Goal: Use online tool/utility: Utilize a website feature to perform a specific function

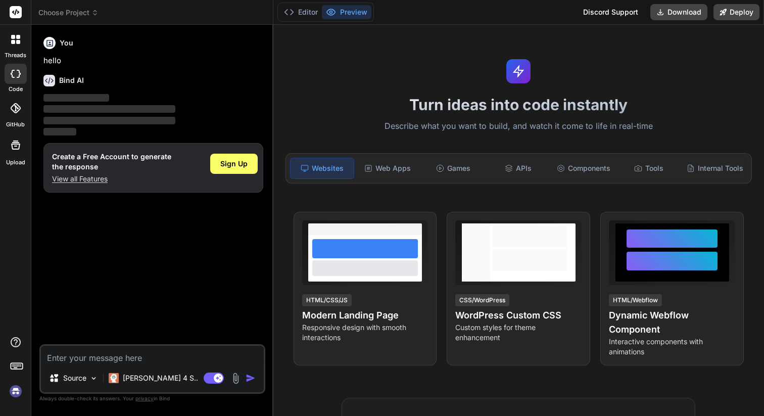
type textarea "x"
click at [128, 359] on textarea at bounding box center [152, 354] width 223 height 18
paste textarea "i need to create a web that completly redisegins this page: [URL][DOMAIN_NAME] …"
type textarea "i need to create a web that completly redisegins this page: [URL][DOMAIN_NAME] …"
type textarea "x"
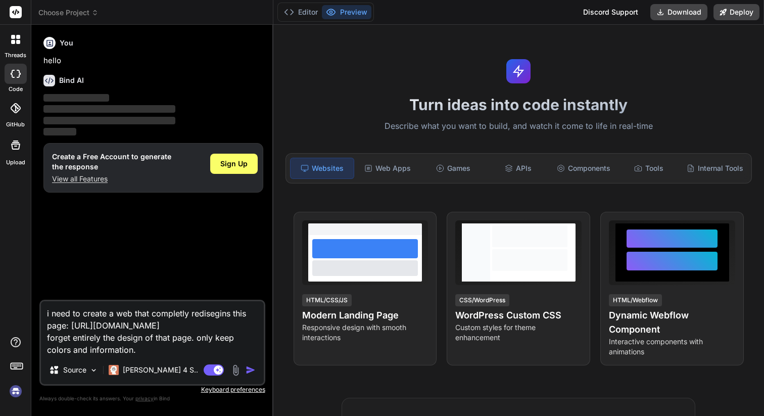
type textarea "i need to create a web that completly redisegins this page: [URL][DOMAIN_NAME] …"
click at [250, 372] on img "button" at bounding box center [250, 370] width 10 height 10
click at [220, 167] on div "Sign Up" at bounding box center [233, 164] width 47 height 20
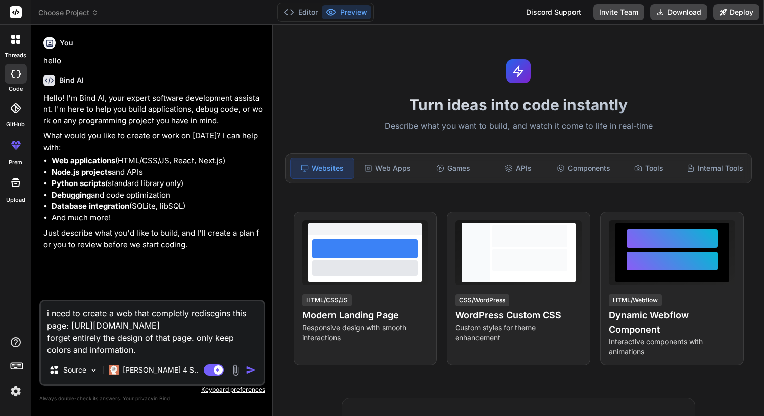
click at [116, 338] on textarea "i need to create a web that completly redisegins this page: [URL][DOMAIN_NAME] …" at bounding box center [152, 328] width 223 height 55
type textarea "x"
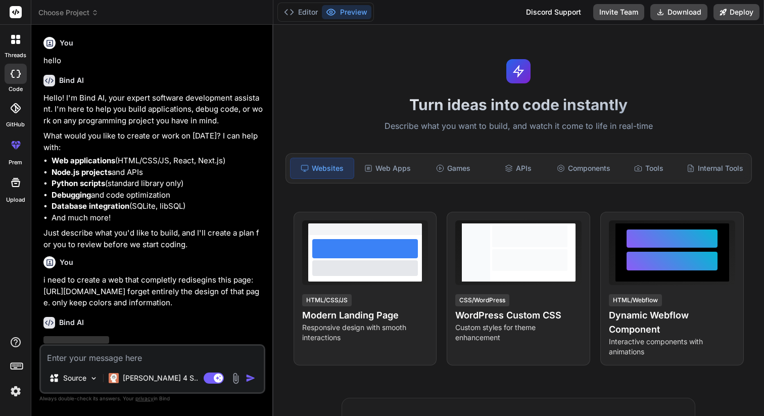
scroll to position [35, 0]
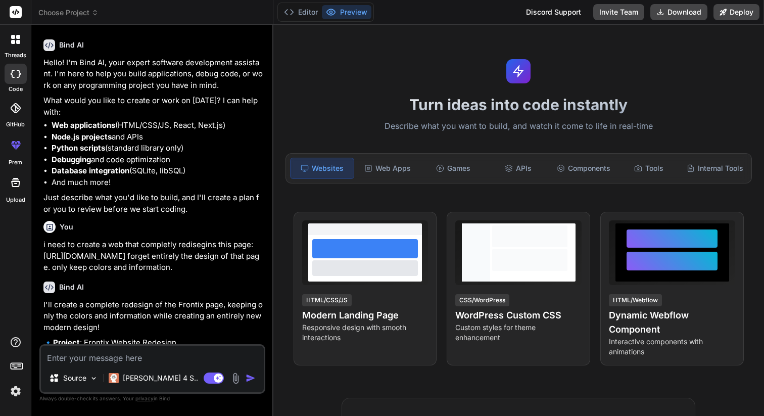
type textarea "x"
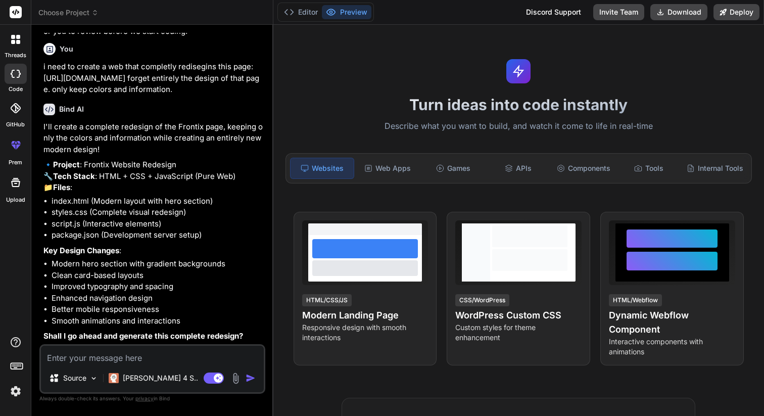
scroll to position [235, 0]
type textarea "s"
type textarea "x"
type textarea "su"
type textarea "x"
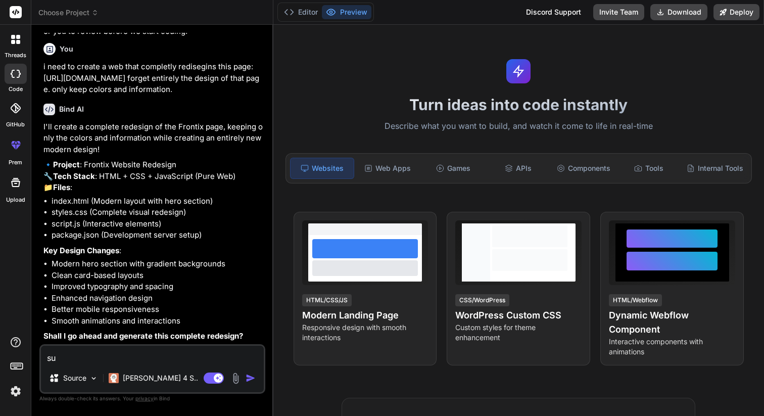
type textarea "sur"
type textarea "x"
type textarea "sure"
type textarea "x"
type textarea "sure!"
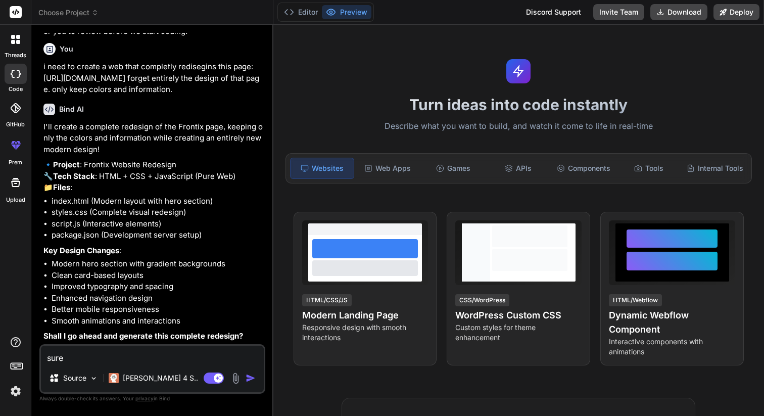
type textarea "x"
type textarea "d"
type textarea "x"
type textarea "do"
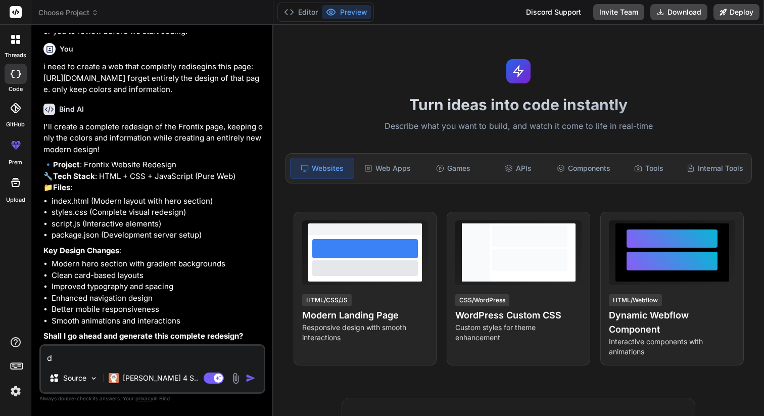
type textarea "x"
type textarea "don"
type textarea "x"
type textarea "dont"
type textarea "x"
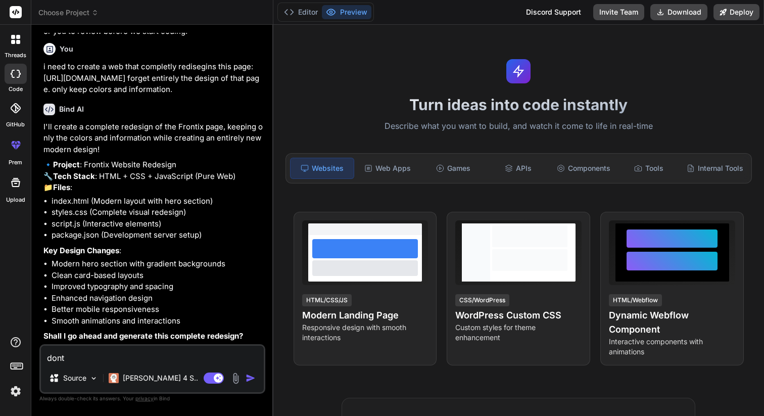
type textarea "dont"
type textarea "x"
type textarea "dont u"
type textarea "x"
type textarea "dont us"
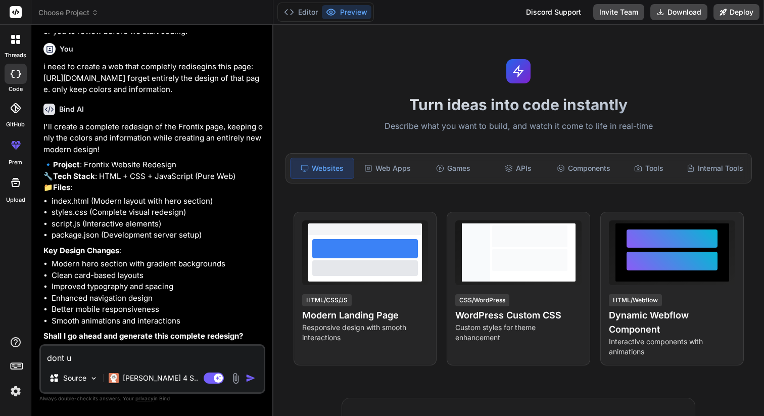
type textarea "x"
type textarea "dont use"
type textarea "x"
type textarea "dont use"
type textarea "x"
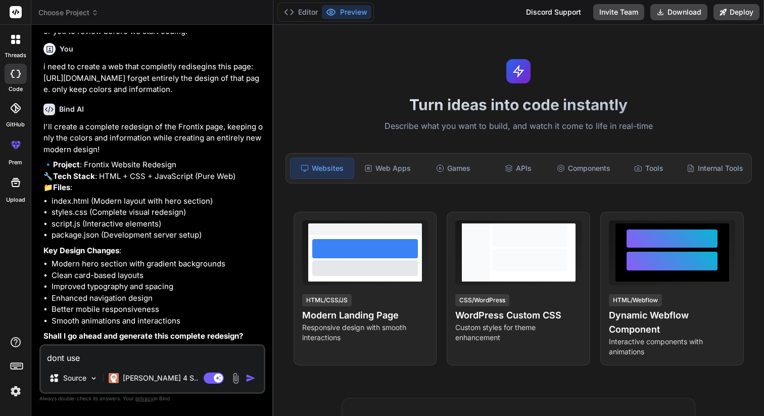
type textarea "dont use h"
type textarea "x"
type textarea "dont use ht"
type textarea "x"
type textarea "dont use htm"
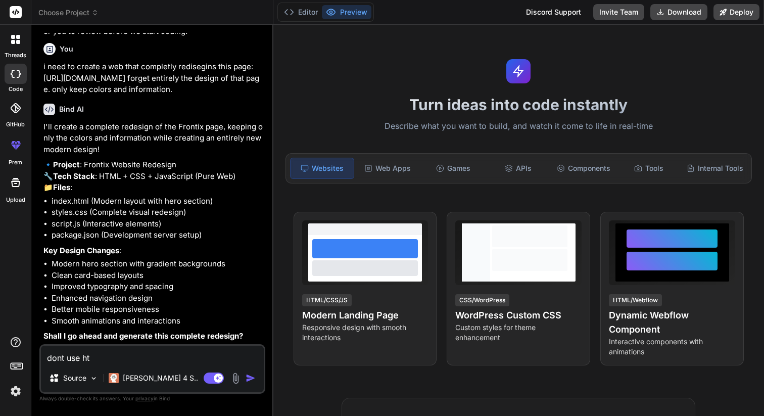
type textarea "x"
type textarea "dont use html"
type textarea "x"
type textarea "dont use html."
type textarea "x"
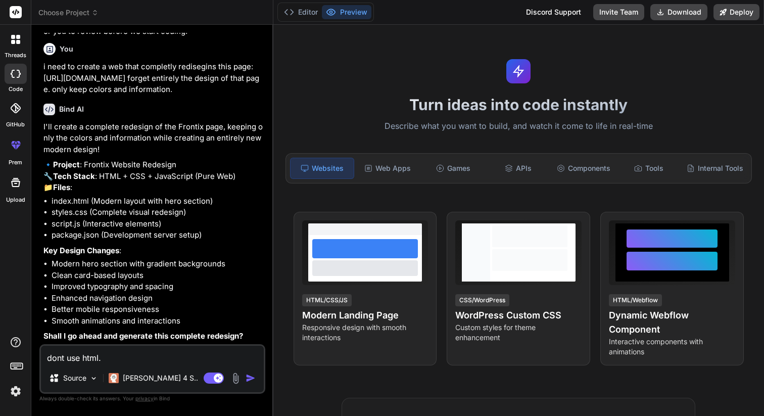
type textarea "dont use html."
type textarea "x"
type textarea "dont use html. u"
type textarea "x"
type textarea "dont use html. us"
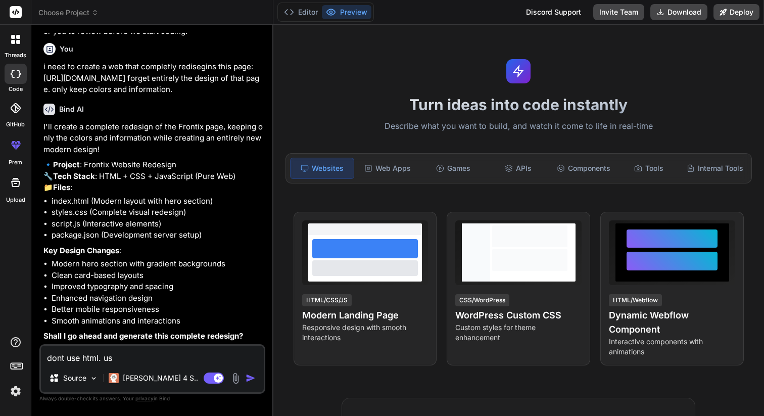
type textarea "x"
type textarea "dont use html. use"
type textarea "x"
type textarea "dont use html. use"
type textarea "x"
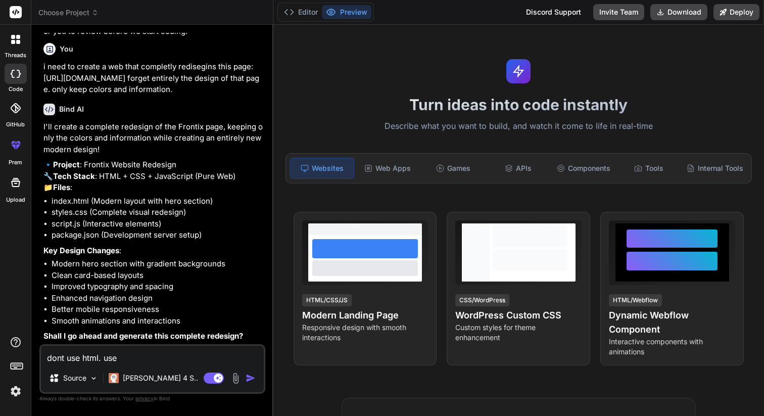
type textarea "dont use html. use n"
type textarea "x"
type textarea "dont use html. use ne"
type textarea "x"
type textarea "dont use html. use nex"
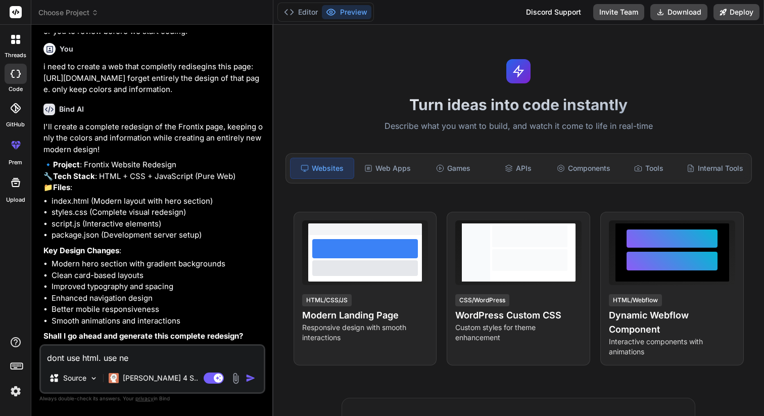
type textarea "x"
type textarea "dont use html. use next"
type textarea "x"
type textarea "dont use html. use next,"
type textarea "x"
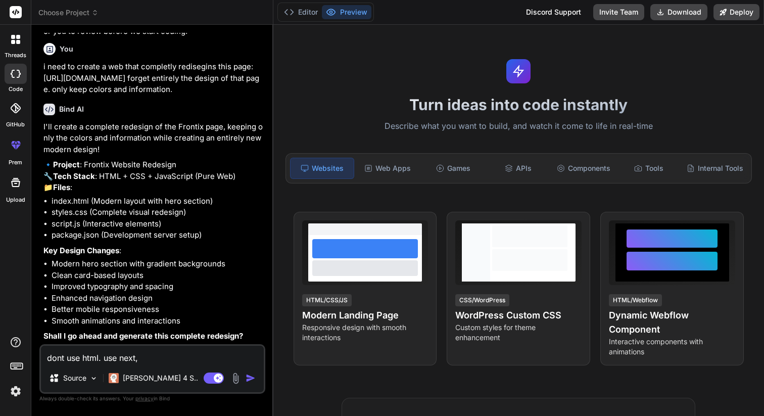
type textarea "dont use html. use next,"
type textarea "x"
type textarea "dont use html. use next, S"
type textarea "x"
type textarea "dont use html. use next, SE"
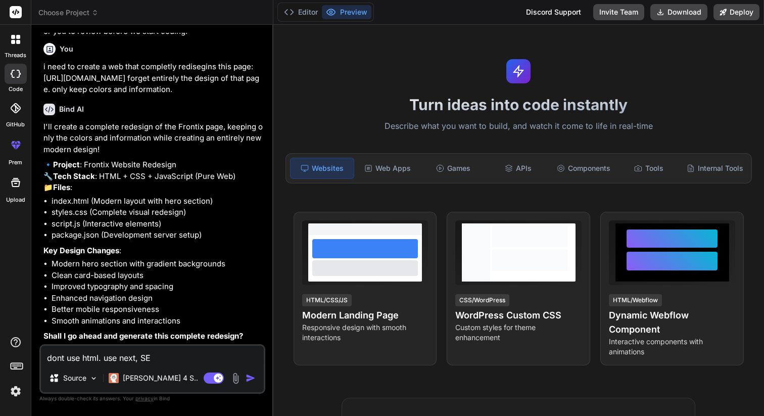
type textarea "x"
type textarea "dont use html. use next, SEO"
type textarea "x"
type textarea "dont use html. use next, SEO"
type textarea "x"
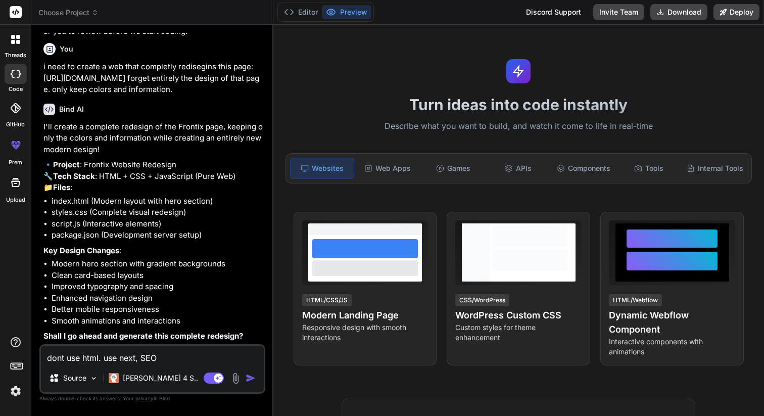
type textarea "dont use html. use next, SEO h"
type textarea "x"
type textarea "dont use html. use next, SEO he"
type textarea "x"
type textarea "dont use html. use next, SEO her"
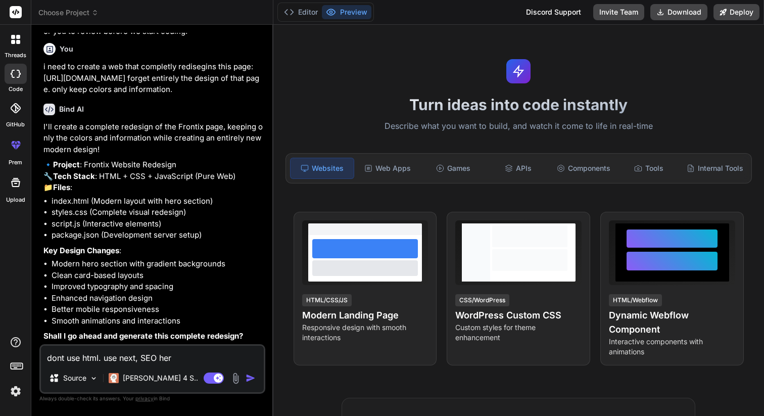
type textarea "x"
type textarea "dont use html. use next, SEO here"
type textarea "x"
type textarea "dont use html. use next, SEO here"
type textarea "x"
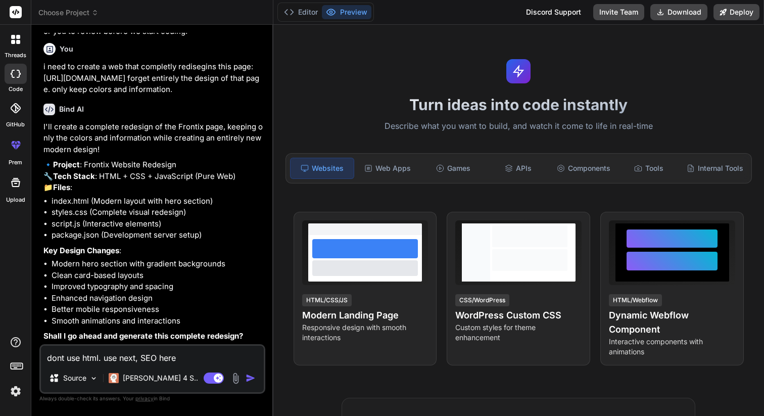
type textarea "dont use html. use next, SEO here i"
type textarea "x"
type textarea "dont use html. use next, SEO here is"
type textarea "x"
type textarea "dont use html. use next, SEO here is"
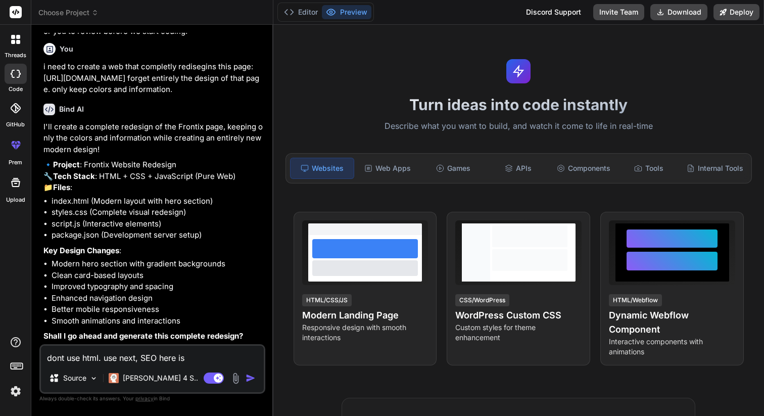
type textarea "x"
type textarea "dont use html. use next, SEO here is S"
type textarea "x"
type textarea "dont use html. use next, SEO here is SU"
type textarea "x"
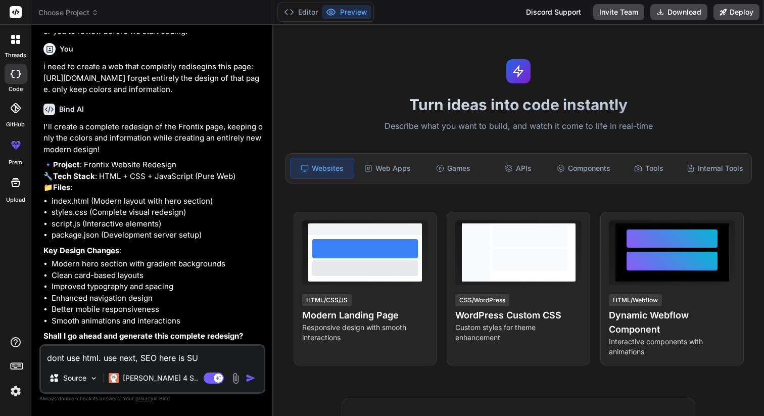
type textarea "dont use html. use next, SEO here is SUP"
type textarea "x"
type textarea "dont use html. use next, SEO here is SUPE"
type textarea "x"
type textarea "dont use html. use next, SEO here is SUPER"
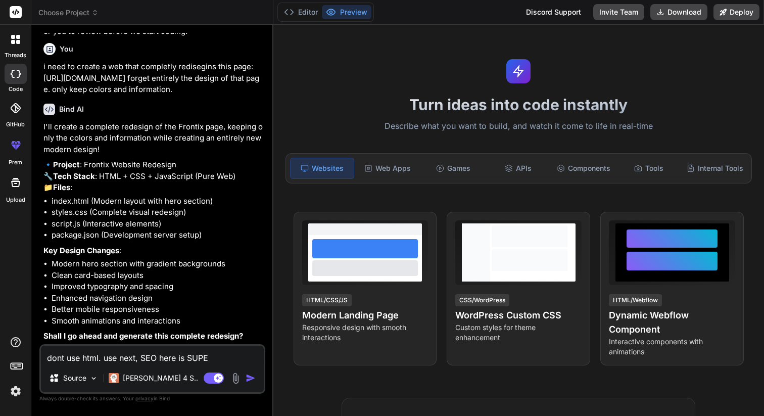
type textarea "x"
type textarea "dont use html. use next, SEO here is SUPER/"
type textarea "x"
type textarea "dont use html. use next, SEO here is SUPER/"
type textarea "x"
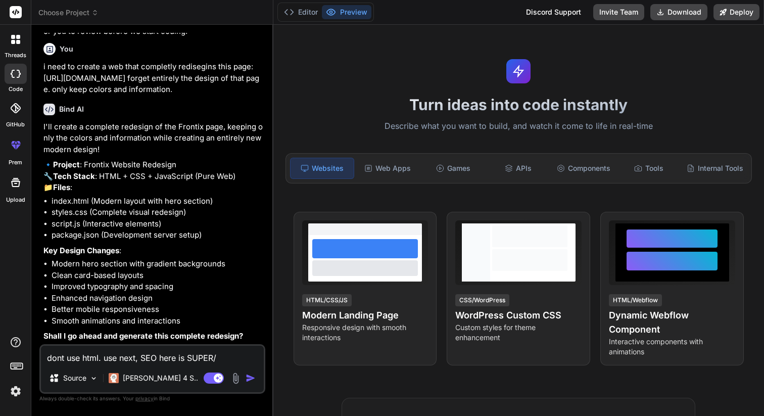
type textarea "dont use html. use next, SEO here is SUPER/ i"
type textarea "x"
type textarea "dont use html. use next, SEO here is SUPER/ im"
type textarea "x"
type textarea "dont use html. use next, SEO here is SUPER/ i"
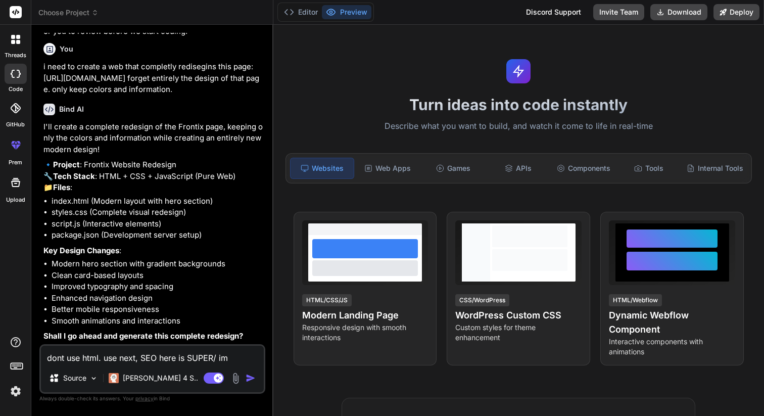
type textarea "x"
type textarea "dont use html. use next, SEO here is SUPER/"
type textarea "x"
type textarea "dont use html. use next, SEO here is SUPER/"
type textarea "x"
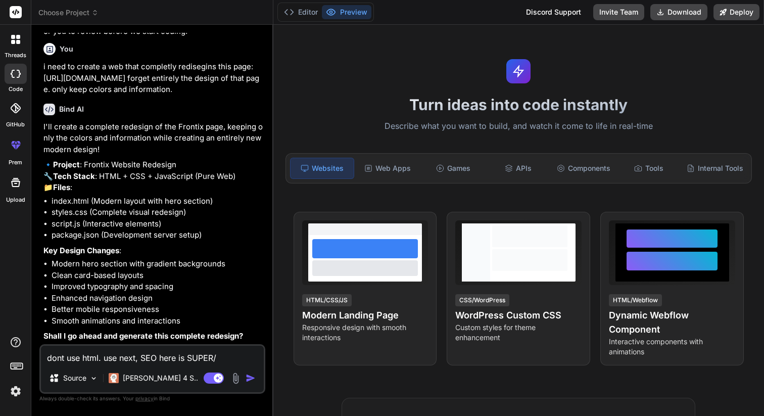
type textarea "dont use html. use next, SEO here is SUPER/"
type textarea "x"
type textarea "dont use html. use next, SEO here is SUPER/"
type textarea "x"
type textarea "dont use html. use next, SEO here is SUPER"
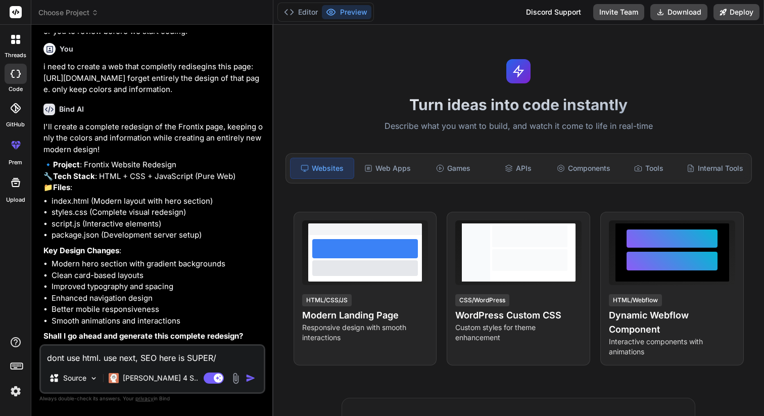
type textarea "x"
type textarea "dont use html. use next, SEO here is SUPER"
type textarea "x"
type textarea "dont use html. use next, SEO here is SUPER i"
type textarea "x"
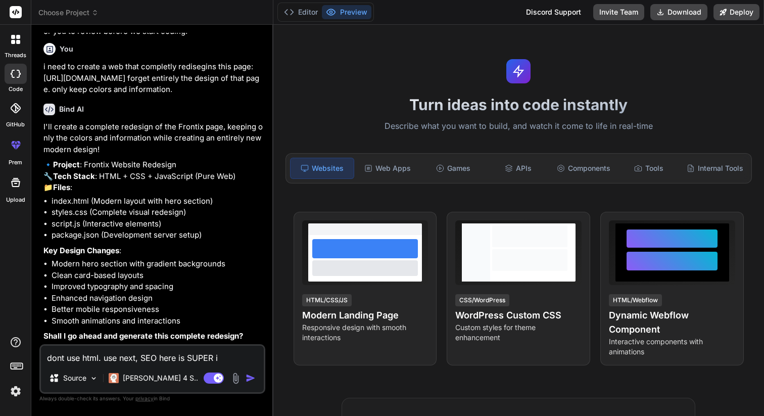
type textarea "dont use html. use next, SEO here is SUPER im"
type textarea "x"
type textarea "dont use html. use next, SEO here is SUPER imp"
type textarea "x"
type textarea "dont use html. use next, SEO here is SUPER impo"
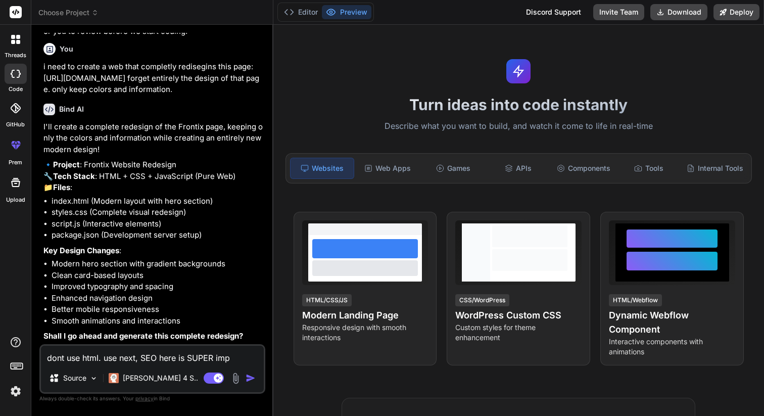
type textarea "x"
type textarea "dont use html. use next, SEO here is SUPER impor"
type textarea "x"
type textarea "dont use html. use next, SEO here is SUPER import"
type textarea "x"
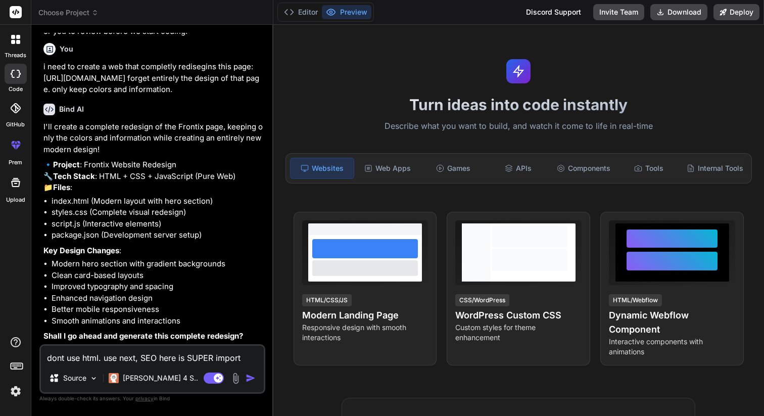
type textarea "dont use html. use next, SEO here is SUPER importa"
type textarea "x"
type textarea "dont use html. use next, SEO here is SUPER importan"
type textarea "x"
type textarea "dont use html. use next, SEO here is SUPER important"
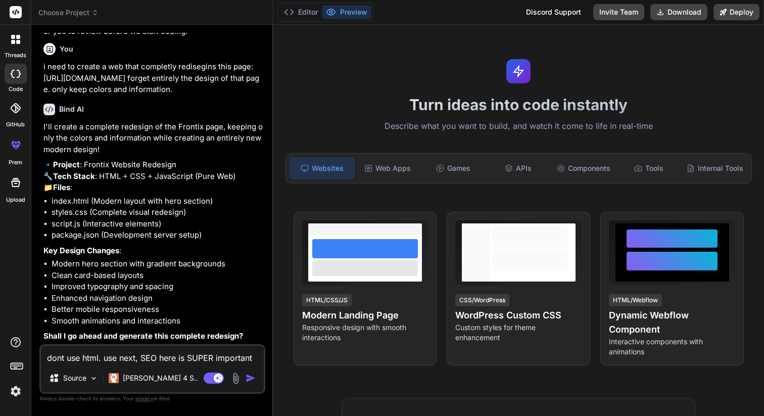
type textarea "x"
type textarea "dont use html. use next, SEO here is SUPER importante"
type textarea "x"
type textarea "dont use html. use next, SEO here is SUPER importante."
type textarea "x"
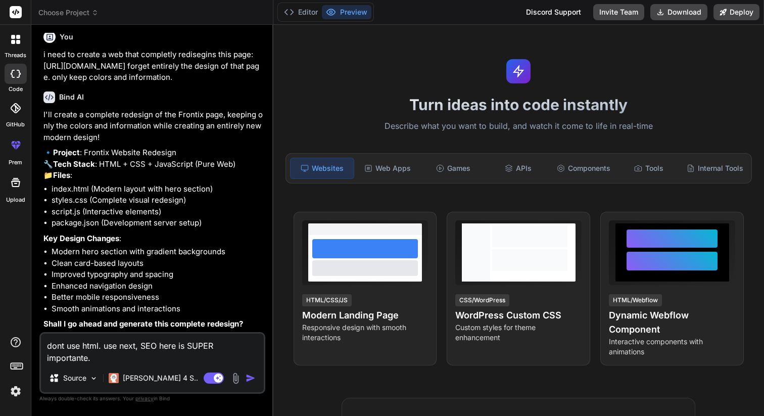
type textarea "dont use html. use next, SEO here is SUPER importante"
type textarea "x"
type textarea "dont use html. use next, SEO here is SUPER important"
type textarea "x"
type textarea "dont use html. use next, SEO here is SUPER important."
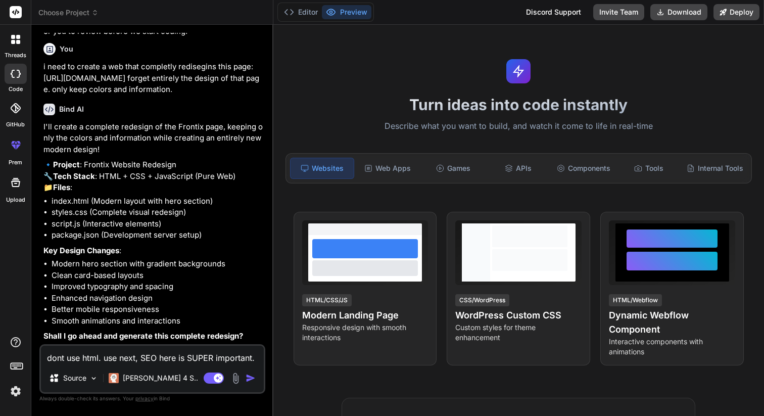
type textarea "x"
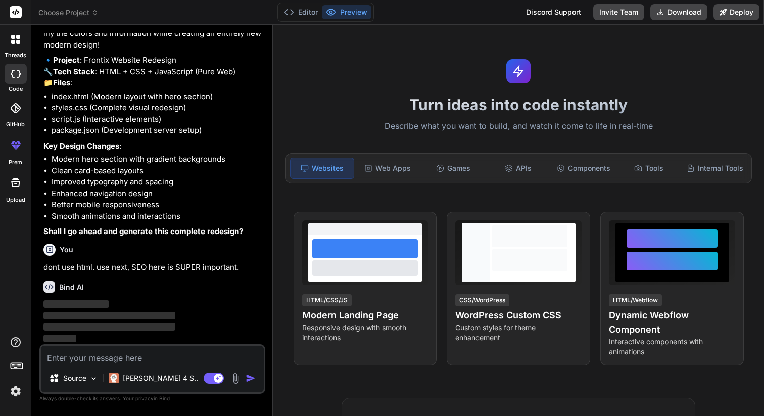
scroll to position [340, 0]
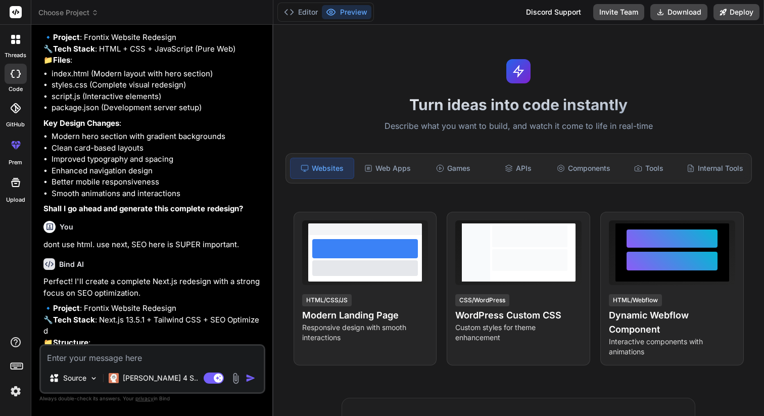
type textarea "x"
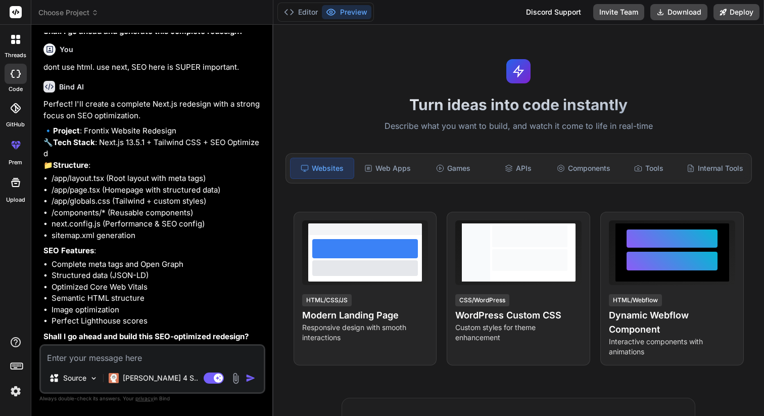
type textarea "y"
type textarea "x"
type textarea "ye"
type textarea "x"
type textarea "yes"
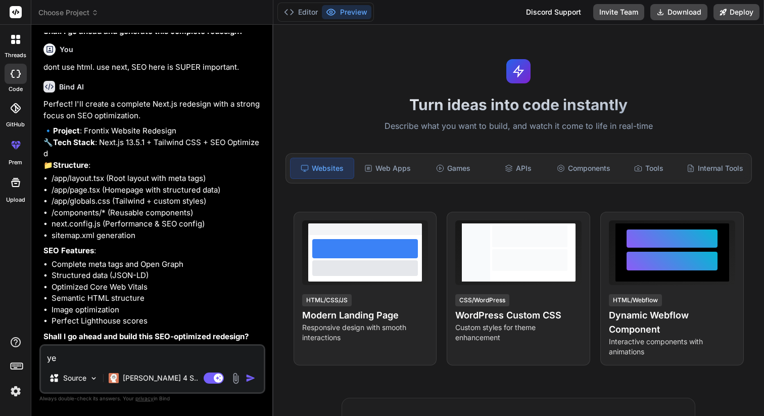
type textarea "x"
type textarea "yes."
type textarea "x"
type textarea "yes."
type textarea "x"
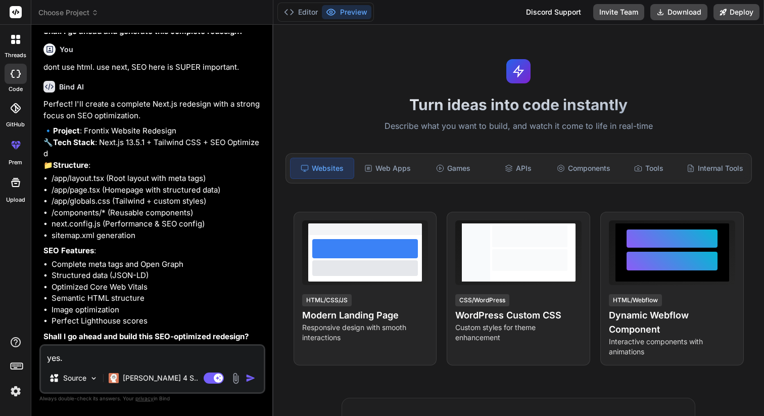
type textarea "yes. a"
type textarea "x"
type textarea "yes."
type textarea "x"
type textarea "yes. h"
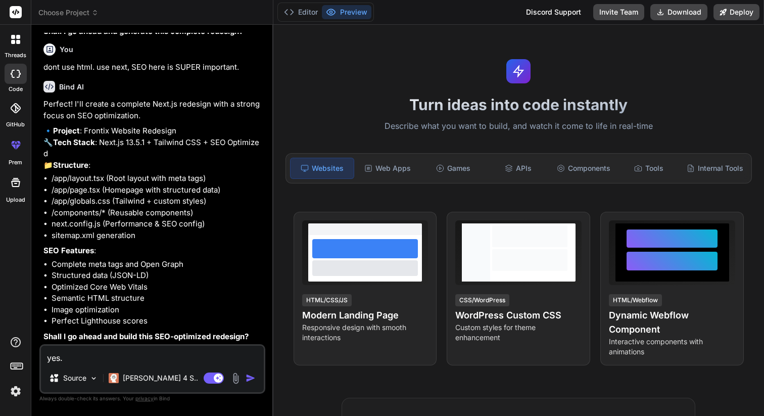
type textarea "x"
type textarea "yes. ha"
type textarea "x"
type textarea "yes. hav"
type textarea "x"
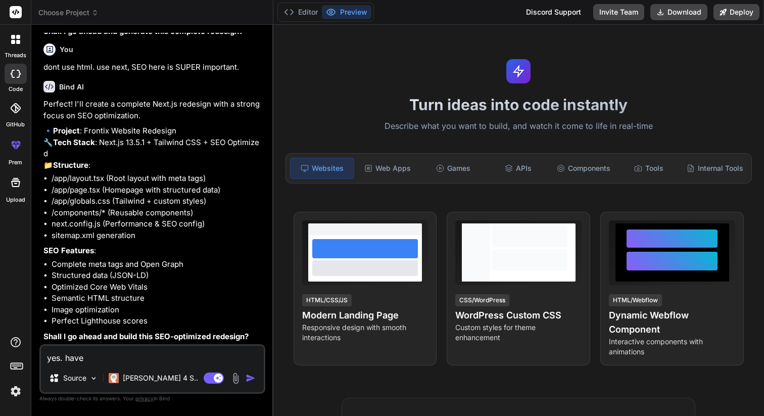
type textarea "yes. have"
type textarea "x"
type textarea "yes. have i"
type textarea "x"
type textarea "yes. have in"
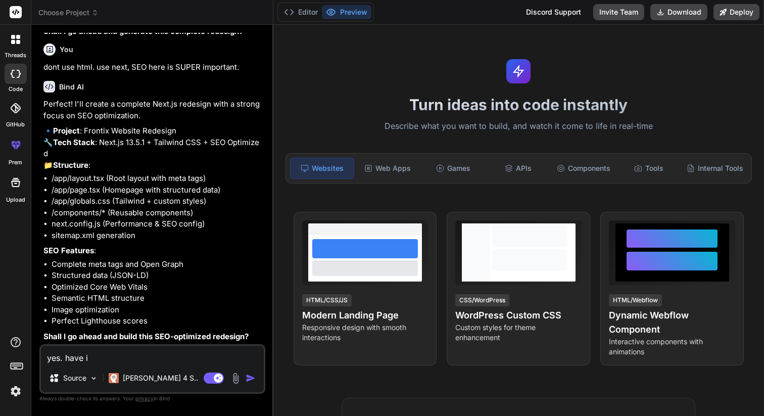
type textarea "x"
type textarea "yes. have in"
type textarea "x"
type textarea "yes. have in m"
type textarea "x"
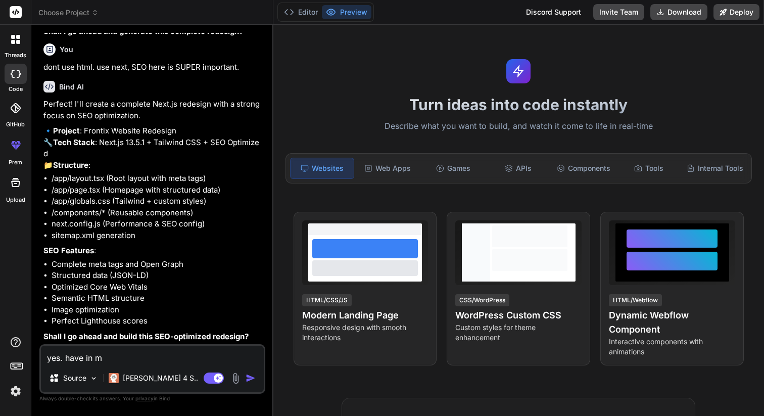
type textarea "yes. have in mi"
type textarea "x"
type textarea "yes. have in min"
type textarea "x"
type textarea "yes. have in mind"
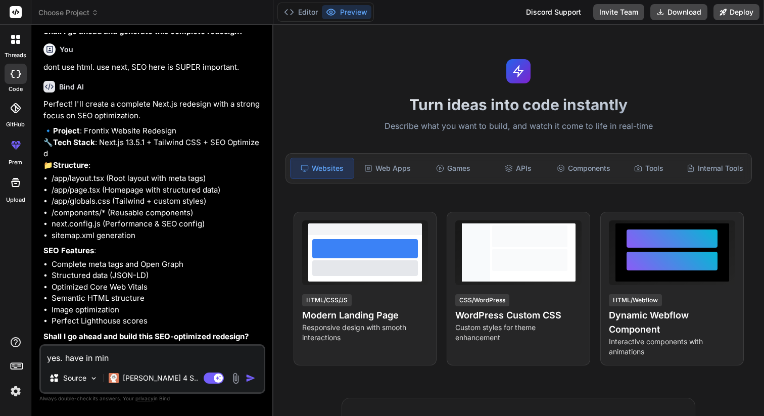
type textarea "x"
type textarea "yes. have in mind"
type textarea "x"
type textarea "yes. have in mind t"
type textarea "x"
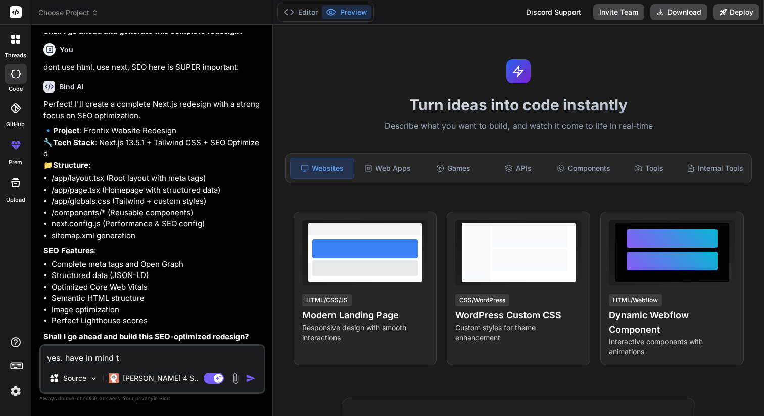
type textarea "yes. have in mind th"
type textarea "x"
type textarea "yes. have in mind the"
type textarea "x"
type textarea "yes. have in mind the"
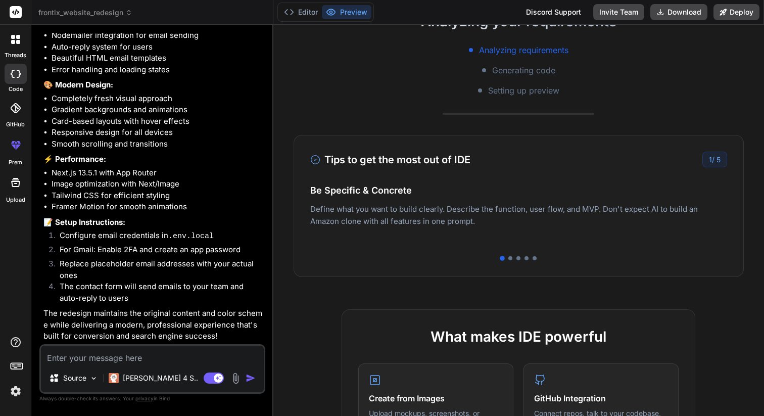
scroll to position [187, 0]
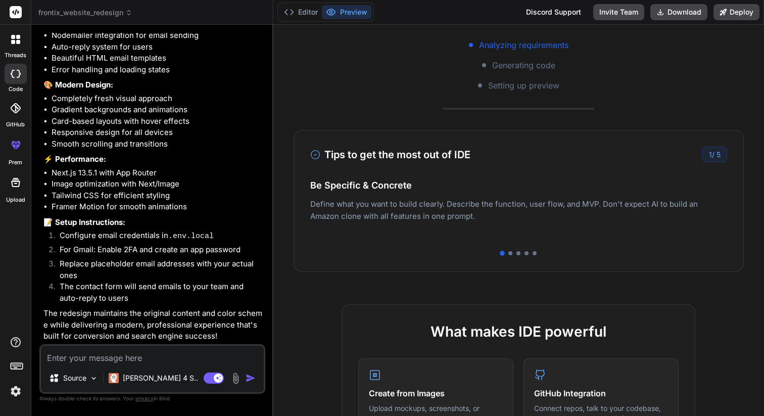
click at [608, 207] on div "Easy Deployment Deploy your Next.js and React projects to Vercel. For Node.js b…" at bounding box center [518, 210] width 417 height 44
click at [511, 254] on div at bounding box center [510, 253] width 4 height 4
click at [518, 256] on div "Tips to get the most out of IDE 2 / 5 Be Specific & Concrete Define what you wa…" at bounding box center [518, 201] width 450 height 142
click at [517, 256] on div "Tips to get the most out of IDE 2 / 5 Be Specific & Concrete Define what you wa…" at bounding box center [518, 201] width 450 height 142
click at [518, 256] on div "Tips to get the most out of IDE 2 / 5 Be Specific & Concrete Define what you wa…" at bounding box center [518, 201] width 450 height 142
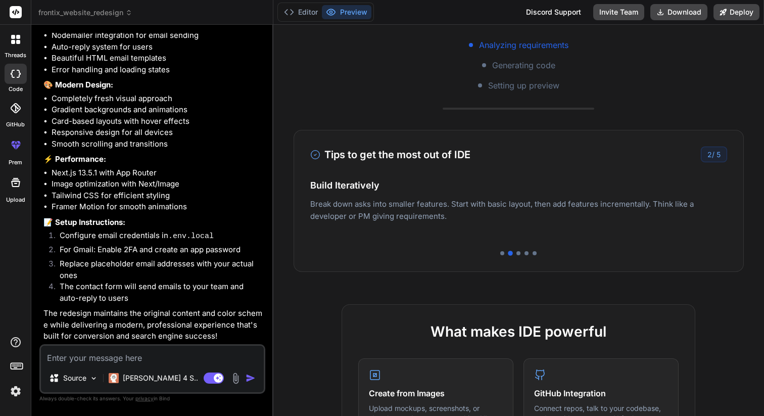
click at [518, 256] on div "Tips to get the most out of IDE 2 / 5 Be Specific & Concrete Define what you wa…" at bounding box center [518, 201] width 450 height 142
click at [518, 254] on div at bounding box center [518, 253] width 4 height 4
click at [504, 253] on div at bounding box center [502, 253] width 4 height 4
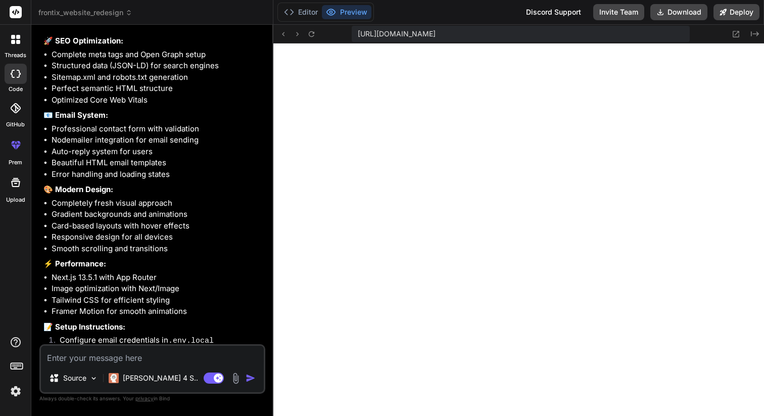
scroll to position [566, 0]
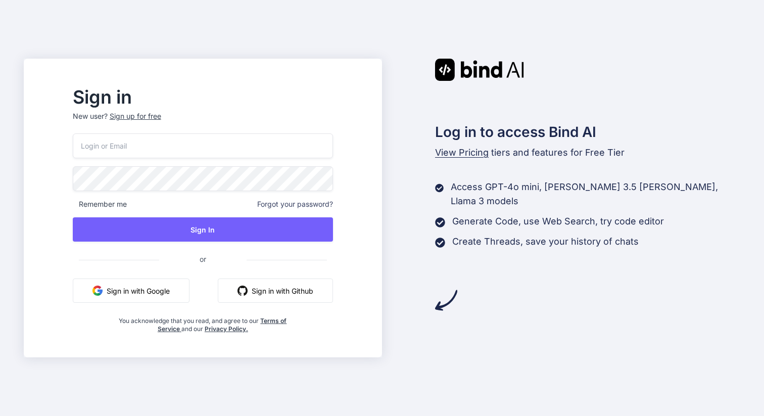
click at [177, 288] on button "Sign in with Google" at bounding box center [131, 290] width 117 height 24
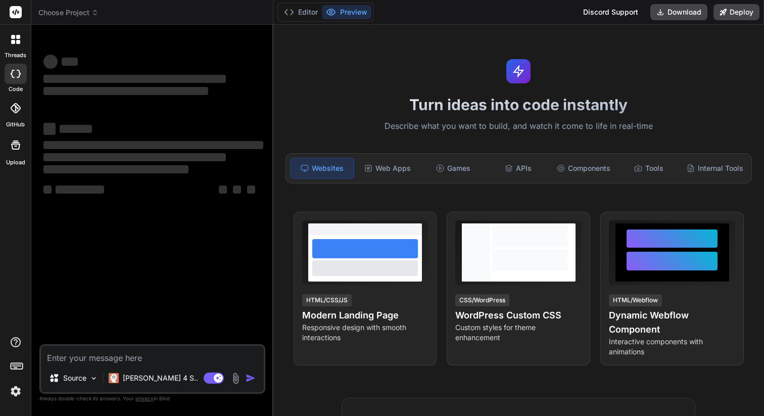
type textarea "x"
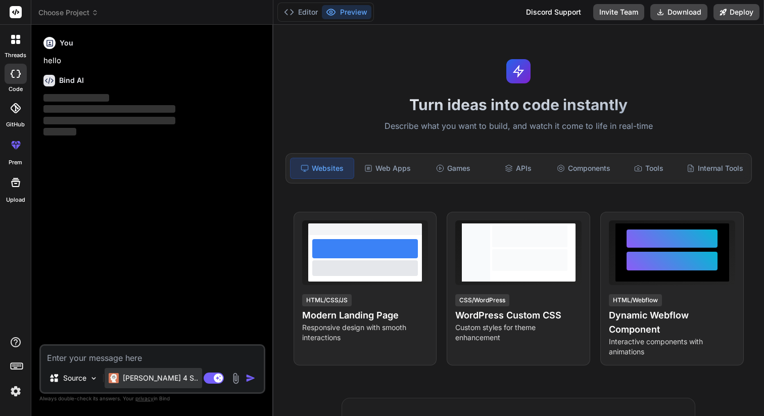
type textarea "i need to create a web that completly redisegins this page: https://frontix.ver…"
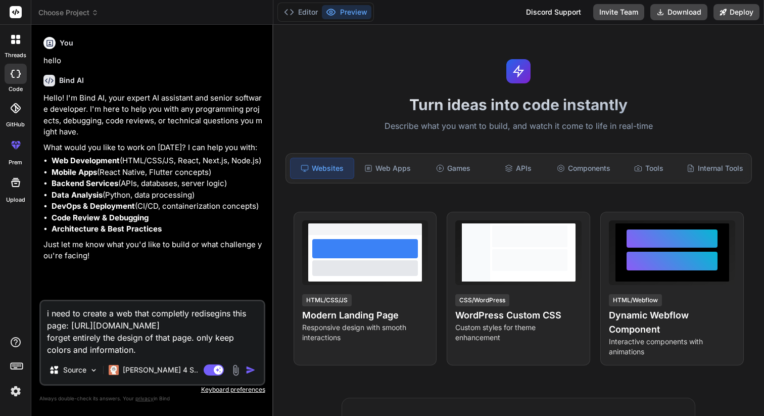
type textarea "x"
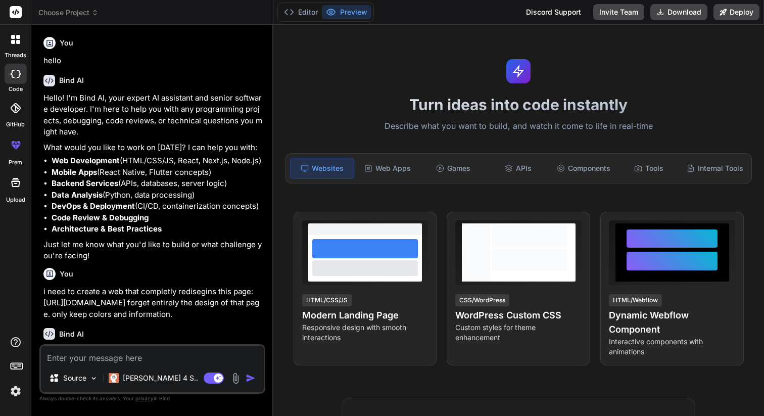
type textarea "x"
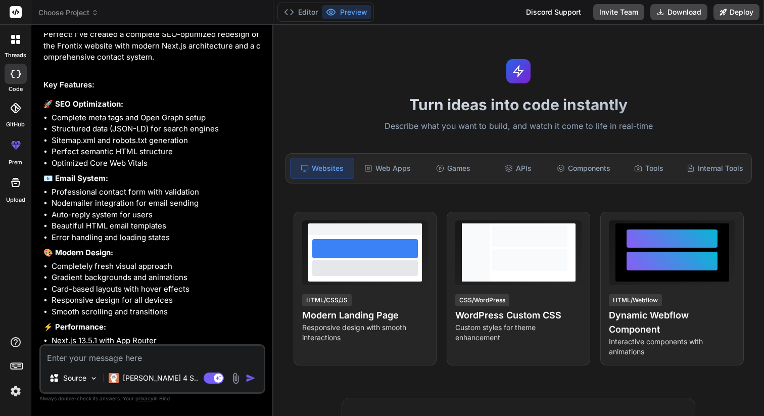
scroll to position [1852, 0]
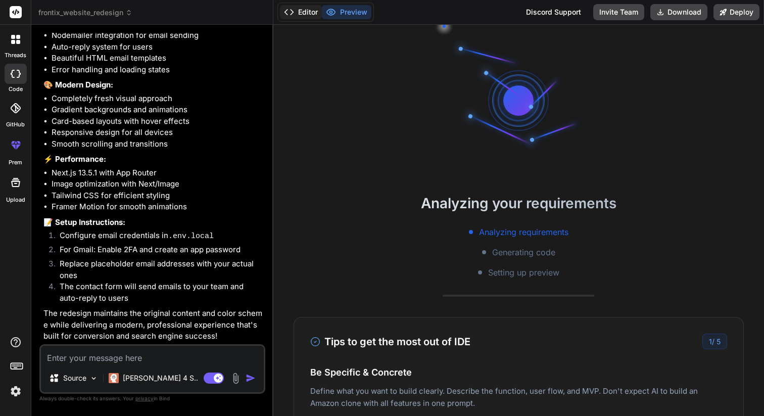
click at [287, 12] on icon at bounding box center [289, 12] width 10 height 10
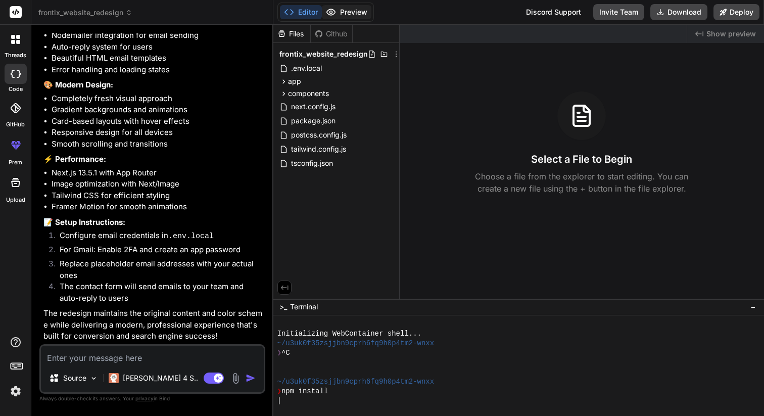
click at [340, 13] on button "Preview" at bounding box center [346, 12] width 49 height 14
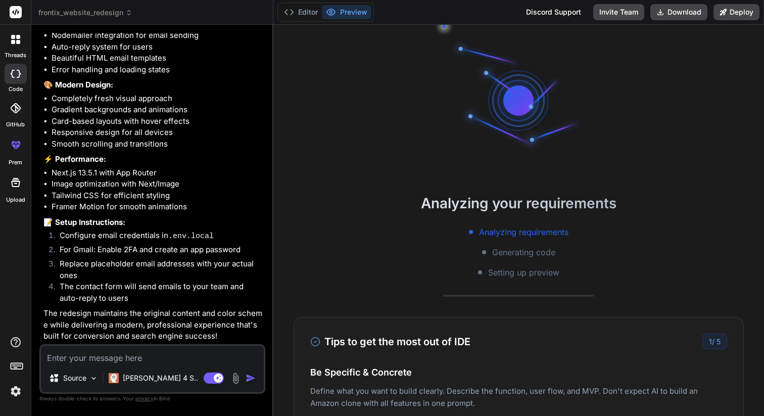
scroll to position [2697, 0]
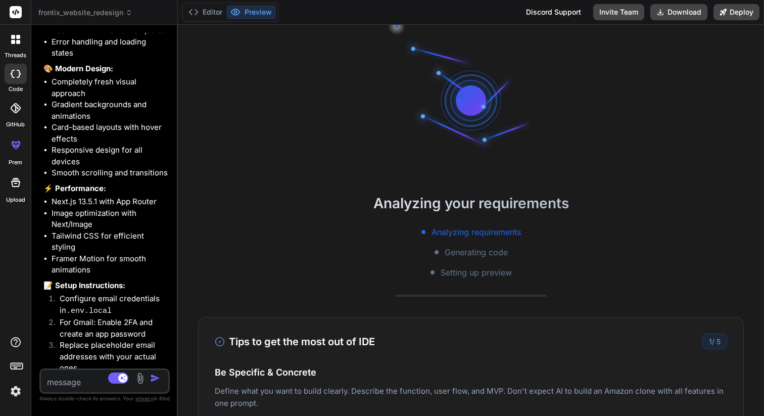
drag, startPoint x: 272, startPoint y: 332, endPoint x: 64, endPoint y: 312, distance: 209.0
click at [64, 312] on div "Bind AI Web Search Created with Pixso. Code Generator You hello Bind AI Hello! …" at bounding box center [104, 220] width 146 height 391
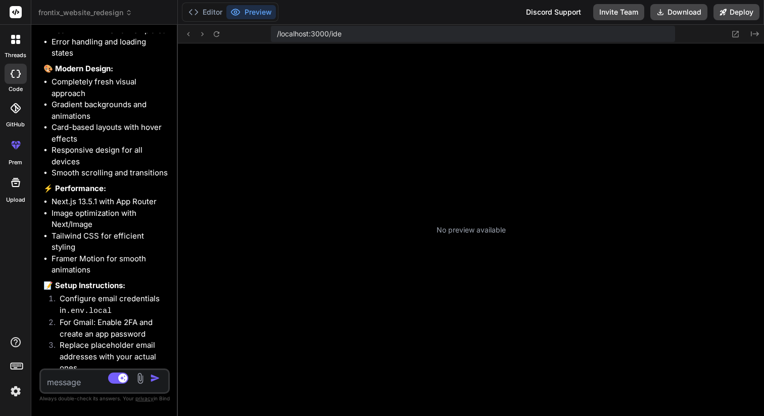
type textarea "x"
